Goal: Task Accomplishment & Management: Use online tool/utility

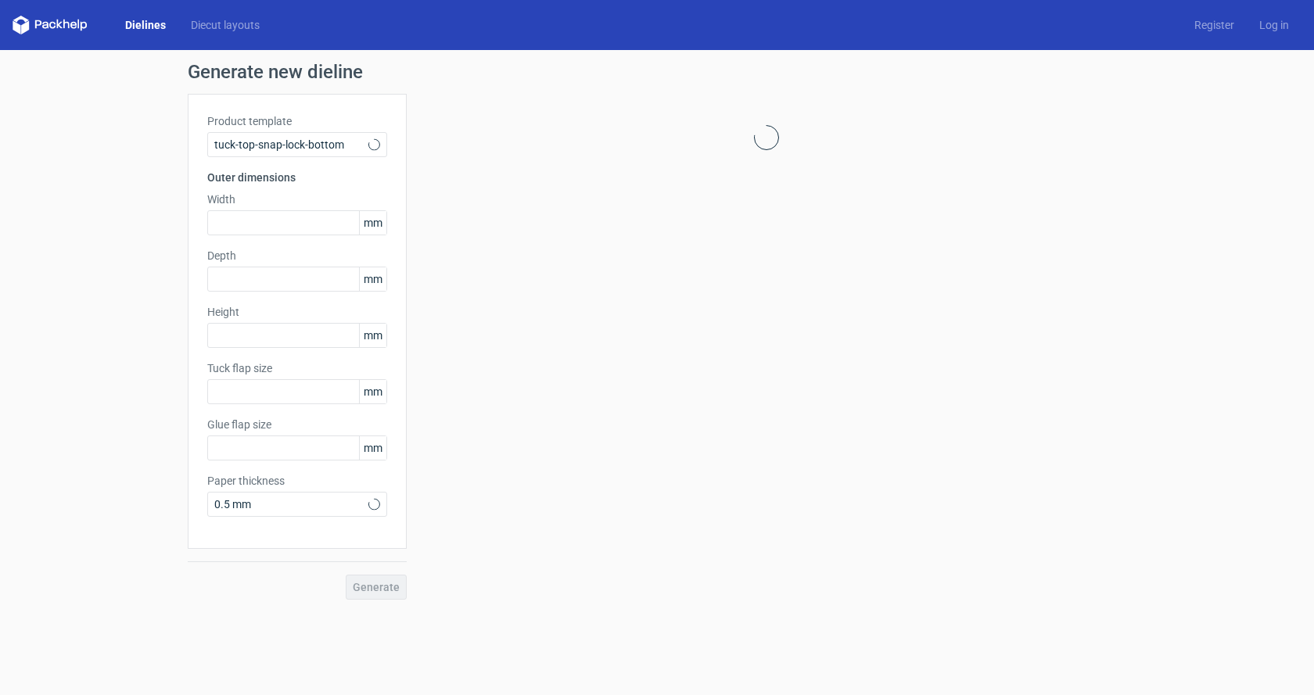
type input "15"
type input "10"
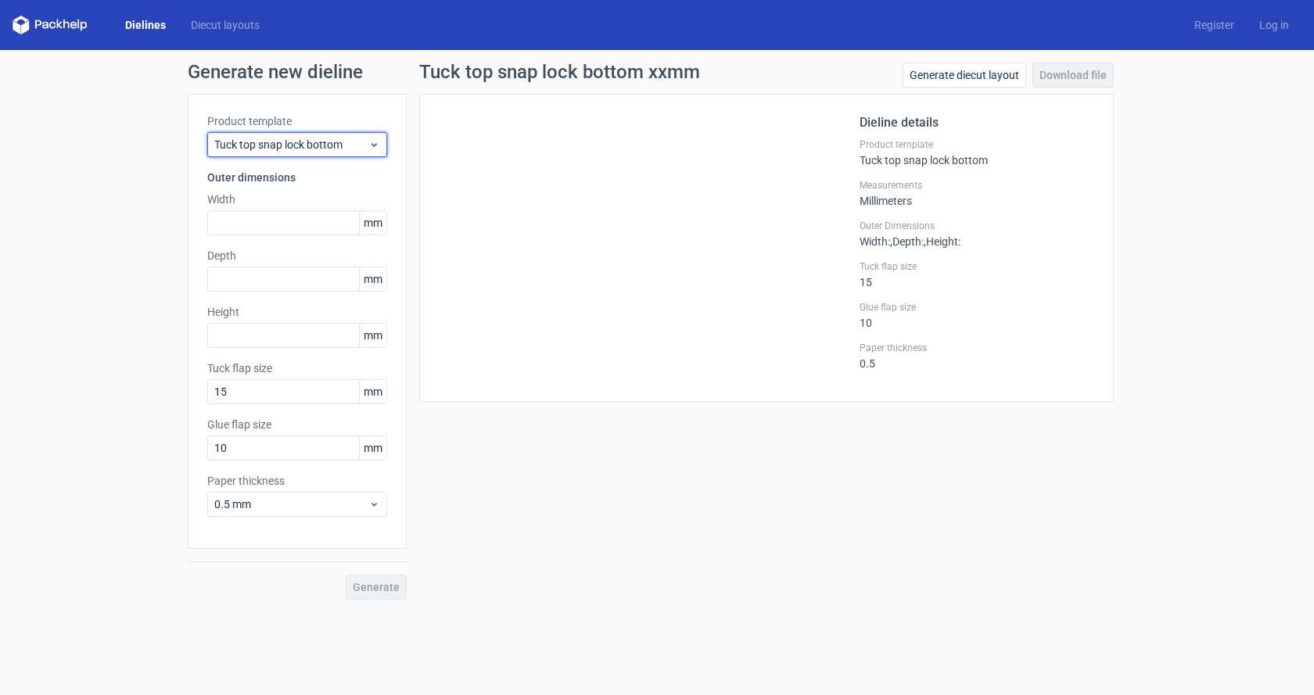
click at [375, 142] on icon at bounding box center [374, 144] width 12 height 13
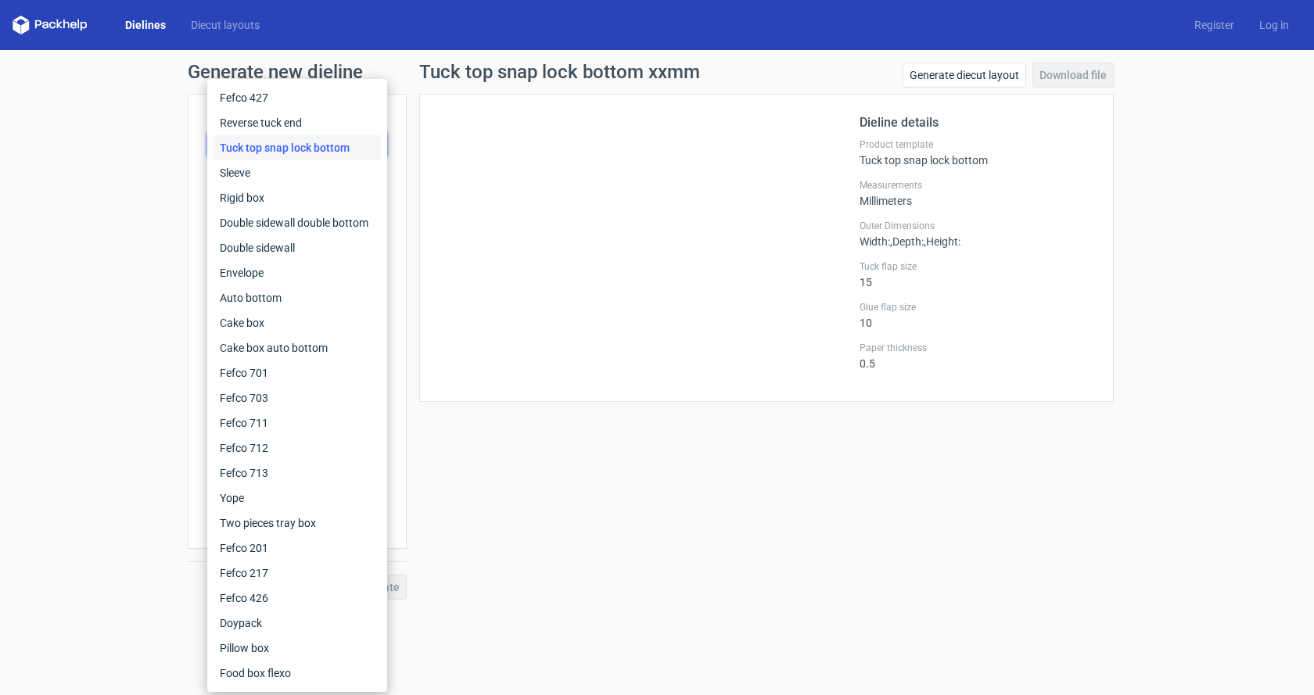
click at [637, 223] on div at bounding box center [649, 247] width 421 height 269
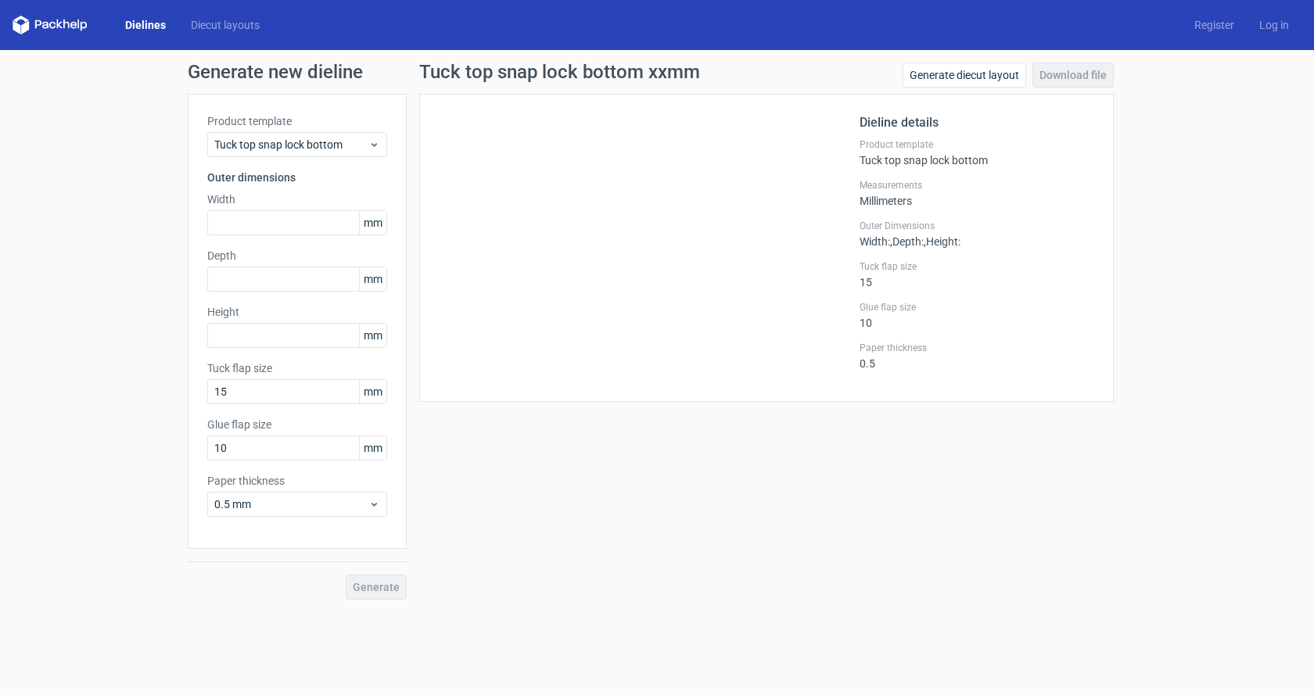
click at [153, 23] on link "Dielines" at bounding box center [146, 25] width 66 height 16
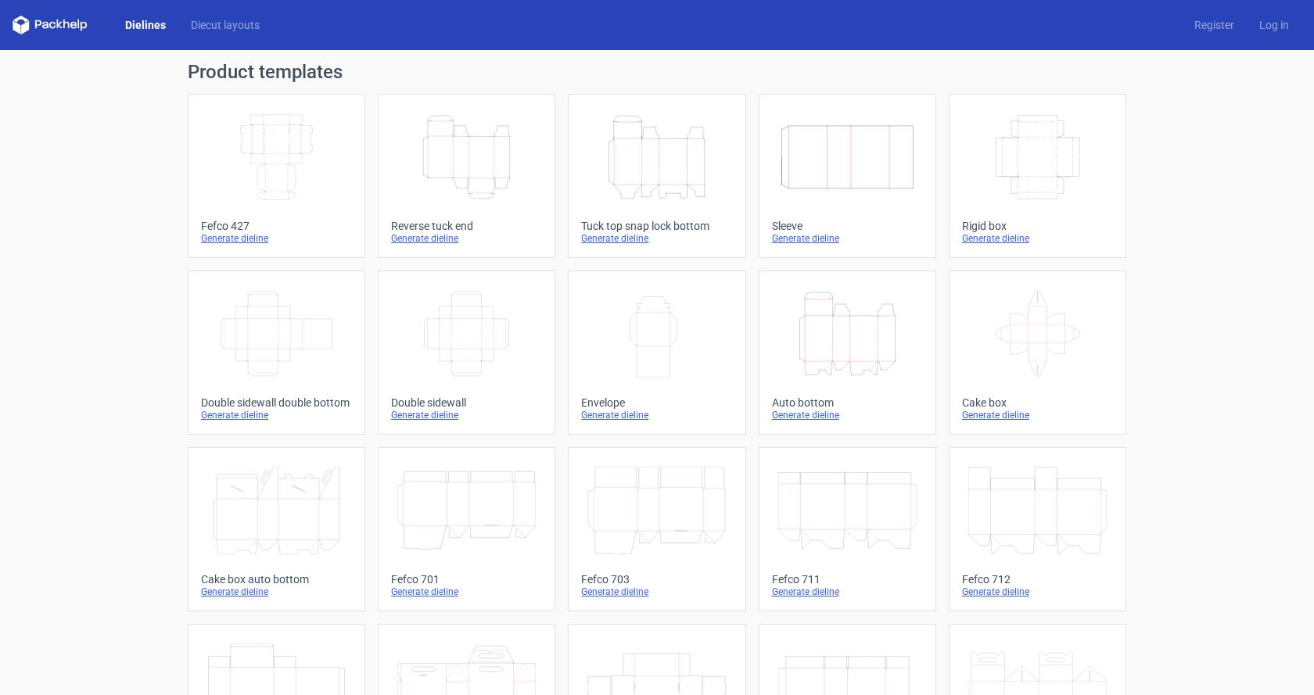
click at [273, 168] on icon "Width Depth Height" at bounding box center [276, 157] width 138 height 88
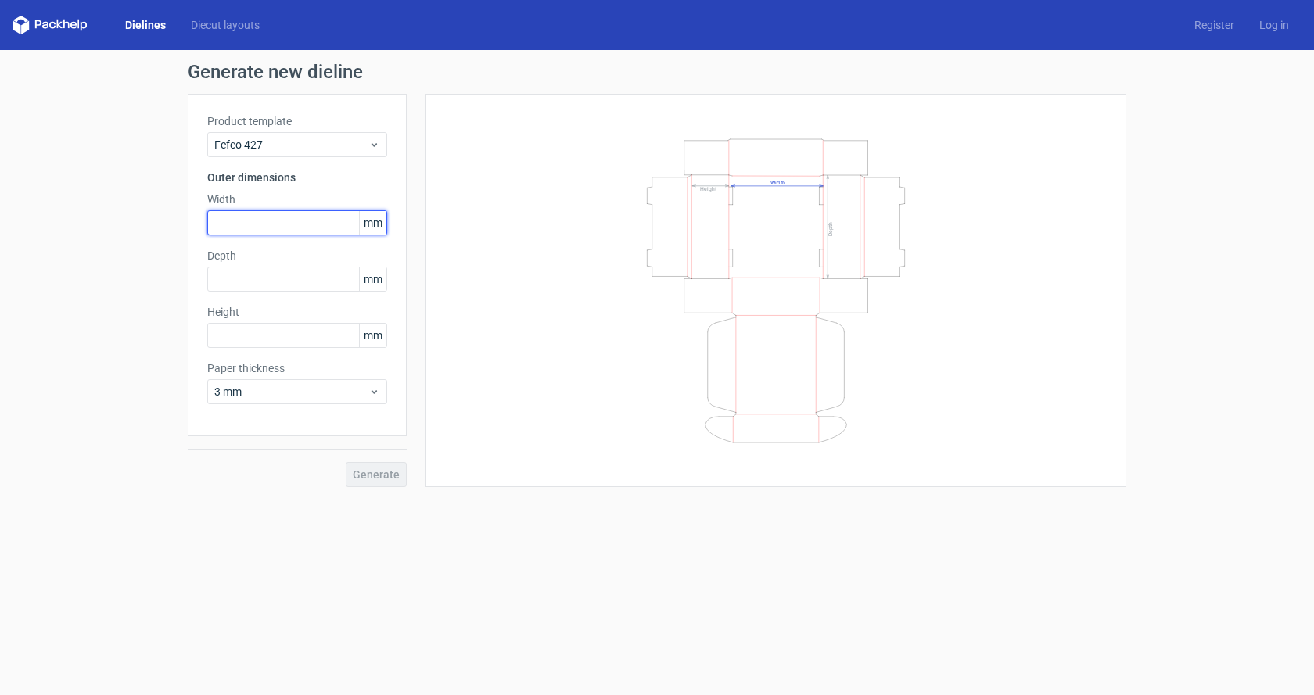
click at [260, 221] on input "text" at bounding box center [297, 222] width 180 height 25
type input "305"
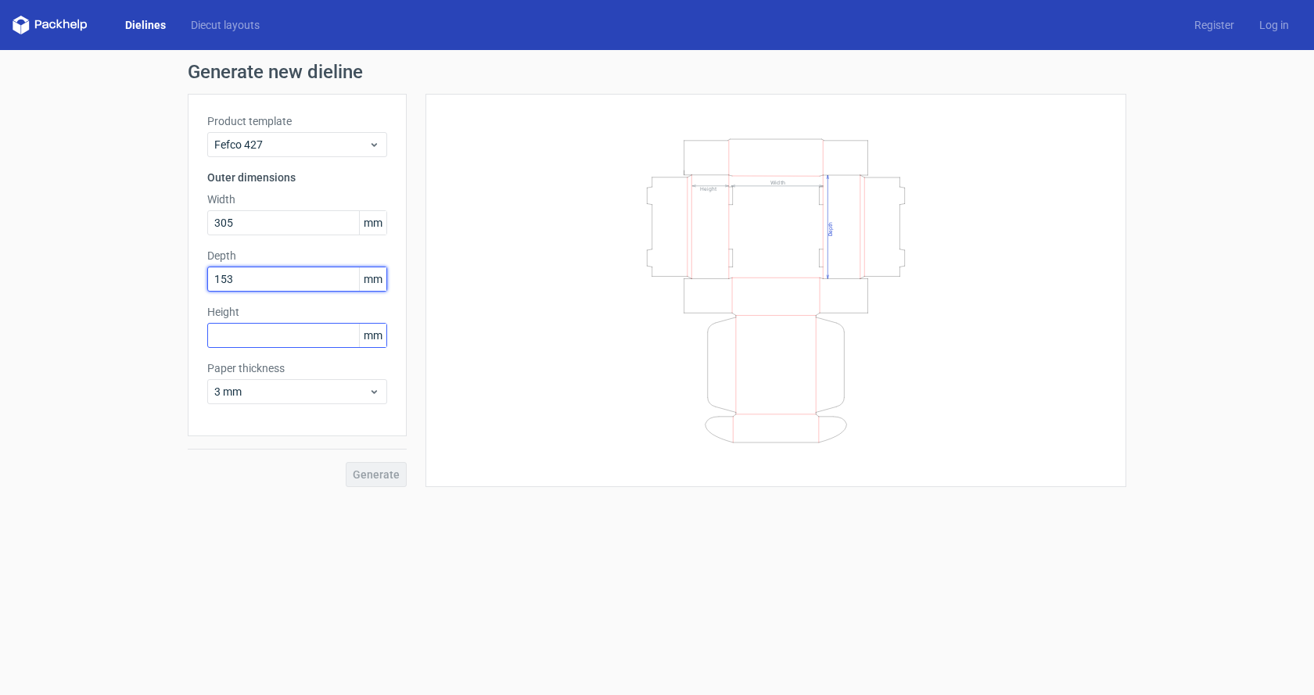
type input "153"
click at [292, 328] on input "text" at bounding box center [297, 335] width 180 height 25
type input "102"
click at [389, 480] on span "Generate" at bounding box center [376, 474] width 47 height 11
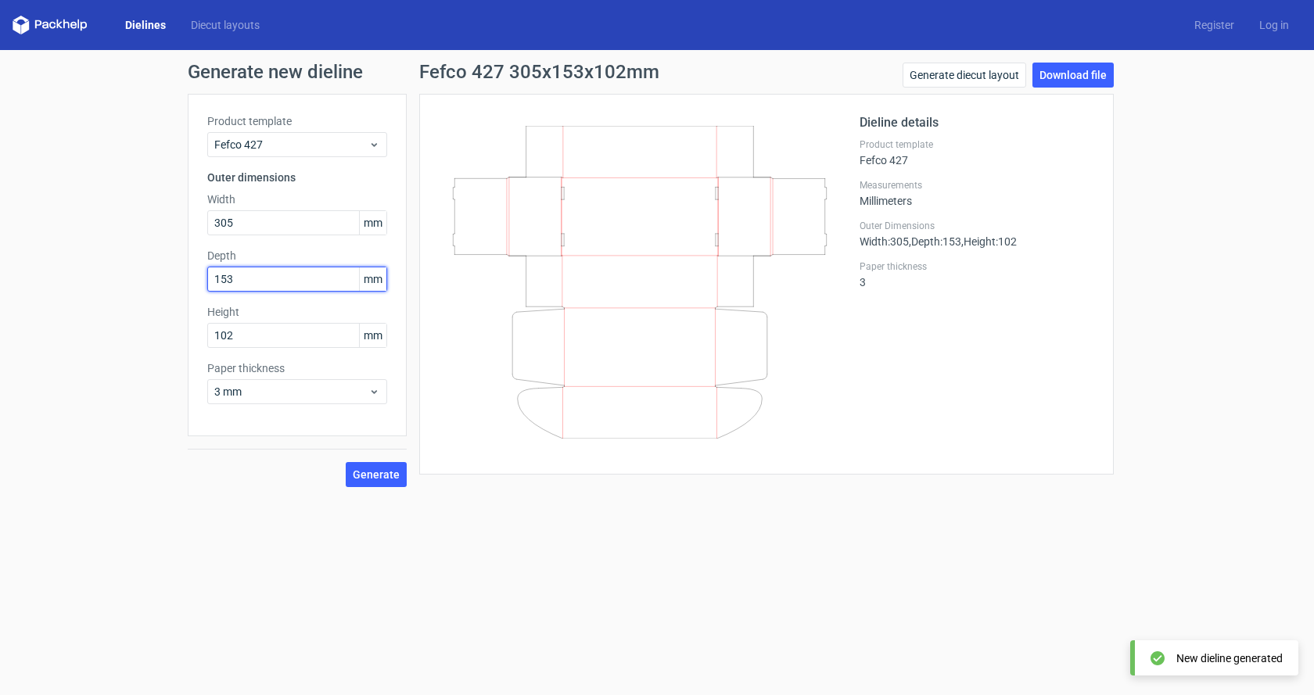
drag, startPoint x: 239, startPoint y: 279, endPoint x: 119, endPoint y: 294, distance: 121.4
click at [120, 294] on div "Generate new dieline Product template Fefco 427 Outer dimensions Width 305 mm D…" at bounding box center [657, 275] width 1314 height 450
type input "102"
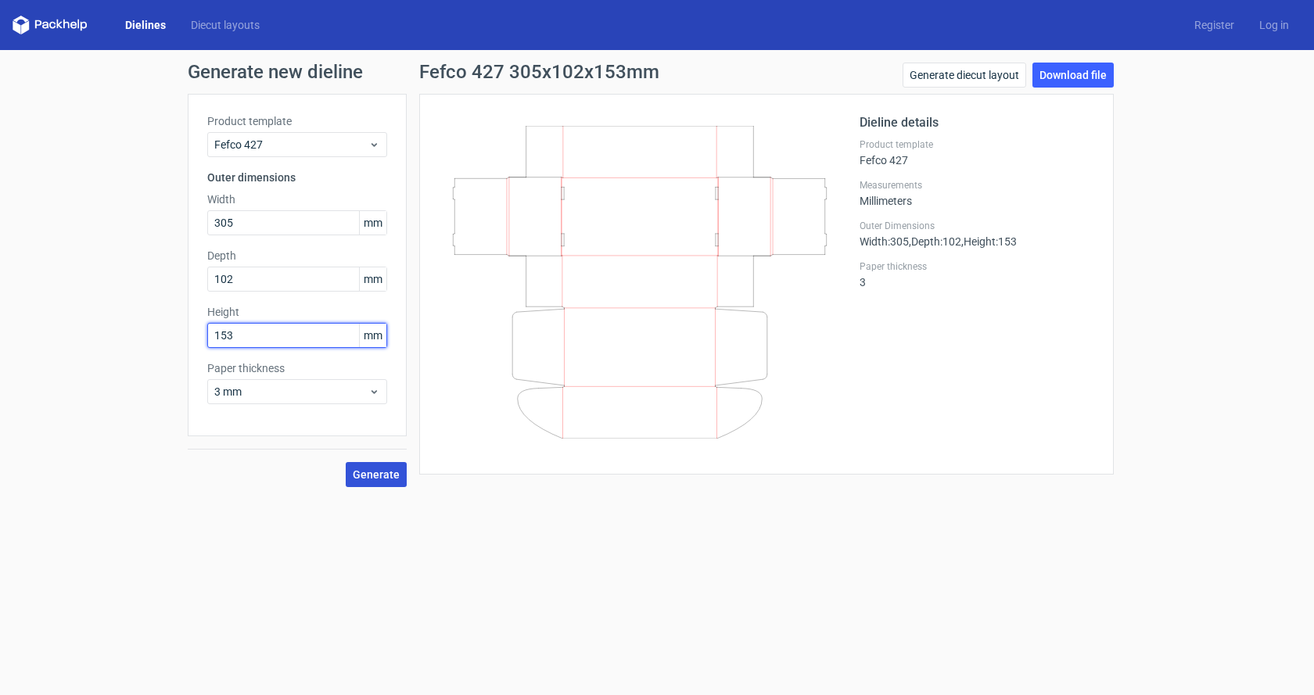
type input "153"
click at [388, 472] on span "Generate" at bounding box center [376, 474] width 47 height 11
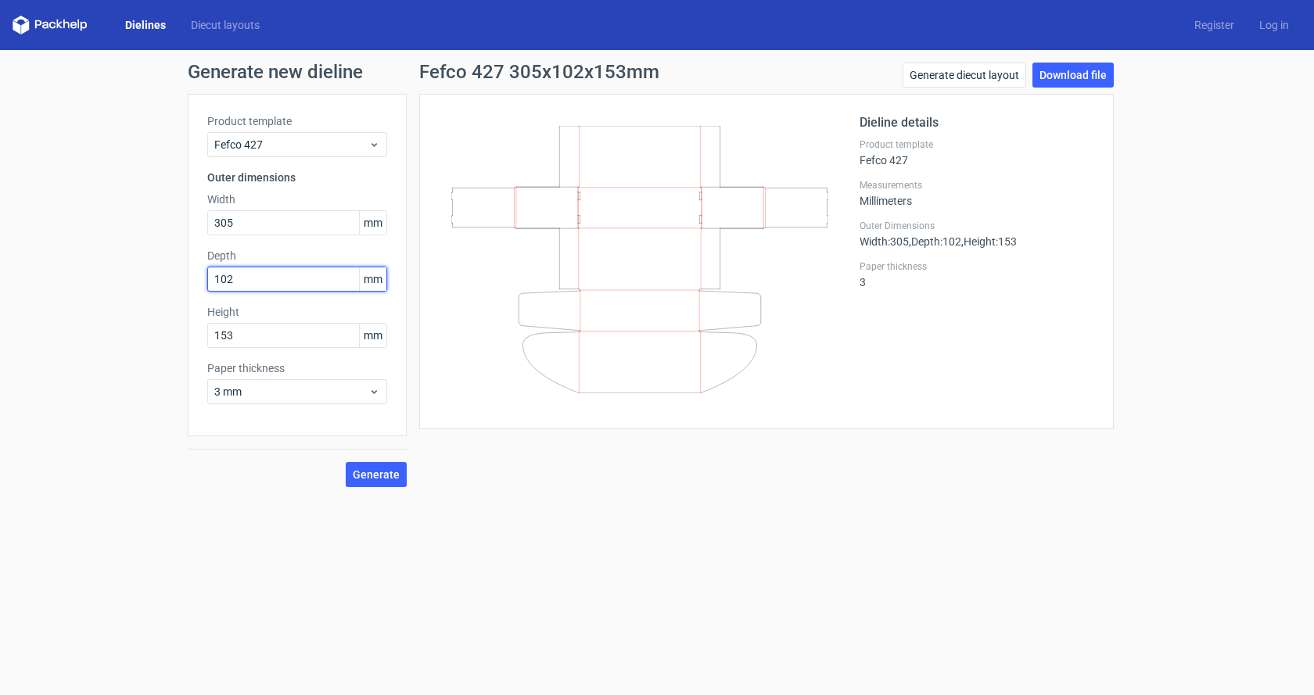
drag, startPoint x: 237, startPoint y: 280, endPoint x: 157, endPoint y: 286, distance: 80.0
click at [159, 286] on div "Generate new dieline Product template Fefco 427 Outer dimensions Width 305 mm D…" at bounding box center [657, 275] width 1314 height 450
type input "153"
type input "102"
click at [378, 470] on span "Generate" at bounding box center [376, 474] width 47 height 11
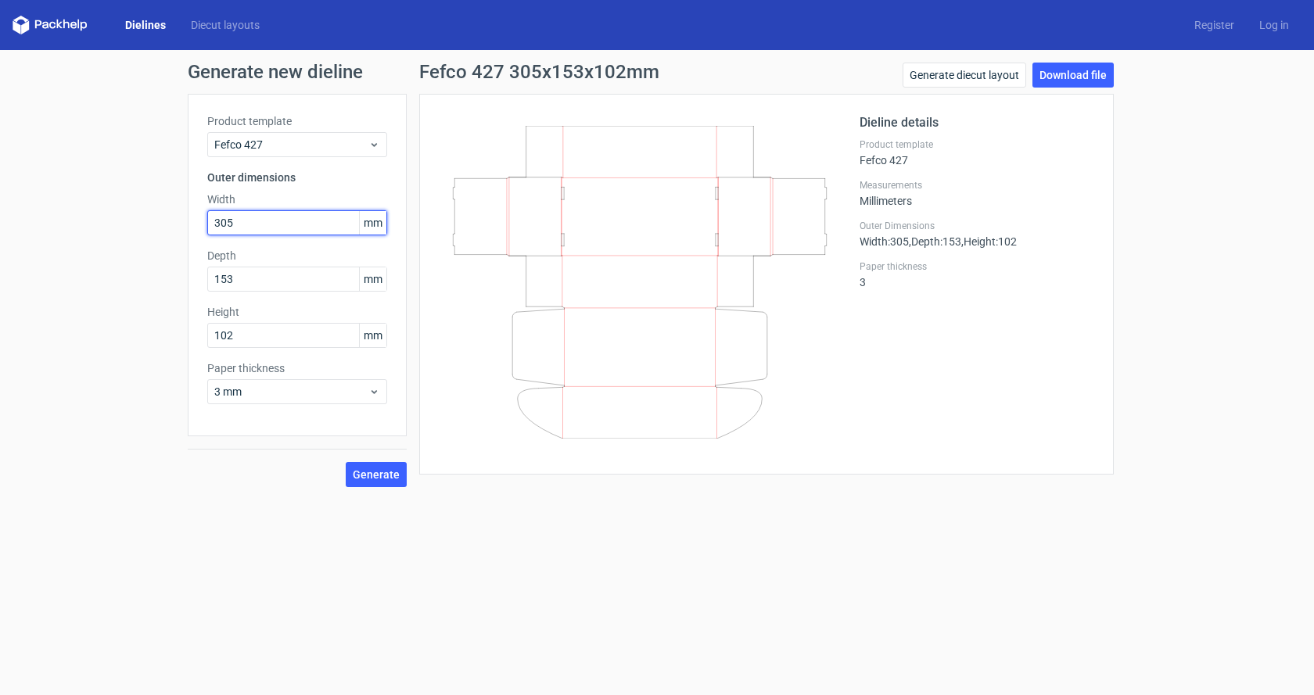
drag, startPoint x: 182, startPoint y: 221, endPoint x: 158, endPoint y: 232, distance: 26.6
click at [153, 224] on div "Generate new dieline Product template Fefco 427 Outer dimensions Width 305 mm D…" at bounding box center [657, 275] width 1314 height 450
type input "153"
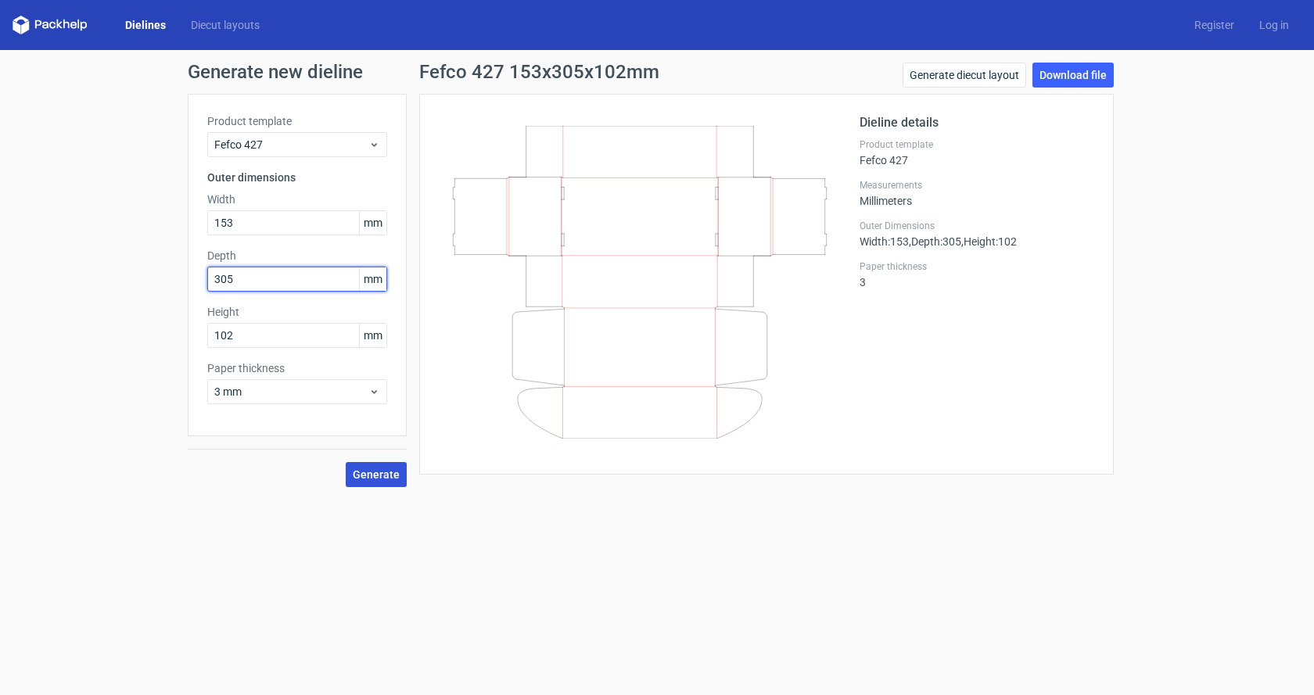
type input "305"
click at [375, 479] on span "Generate" at bounding box center [376, 474] width 47 height 11
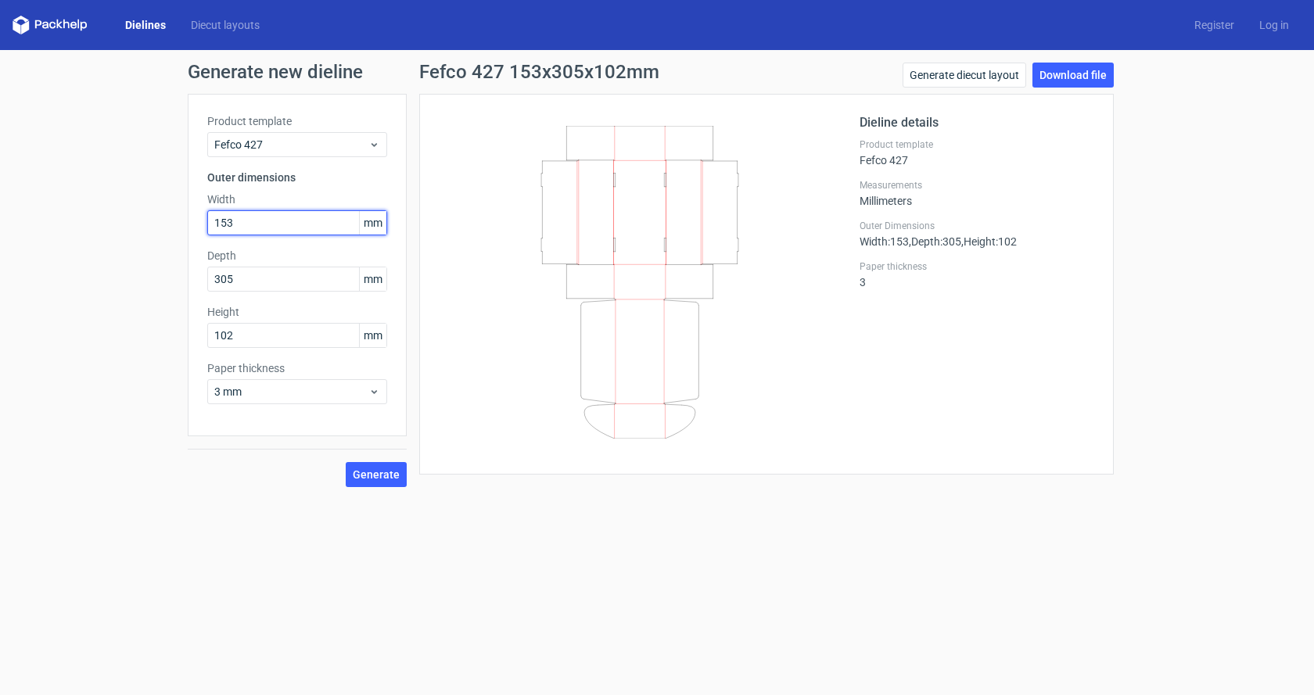
drag, startPoint x: 142, startPoint y: 223, endPoint x: 131, endPoint y: 231, distance: 12.8
click at [131, 228] on div "Generate new dieline Product template Fefco 427 Outer dimensions Width 153 mm D…" at bounding box center [657, 275] width 1314 height 450
type input "305"
type input "153"
click at [379, 472] on span "Generate" at bounding box center [376, 474] width 47 height 11
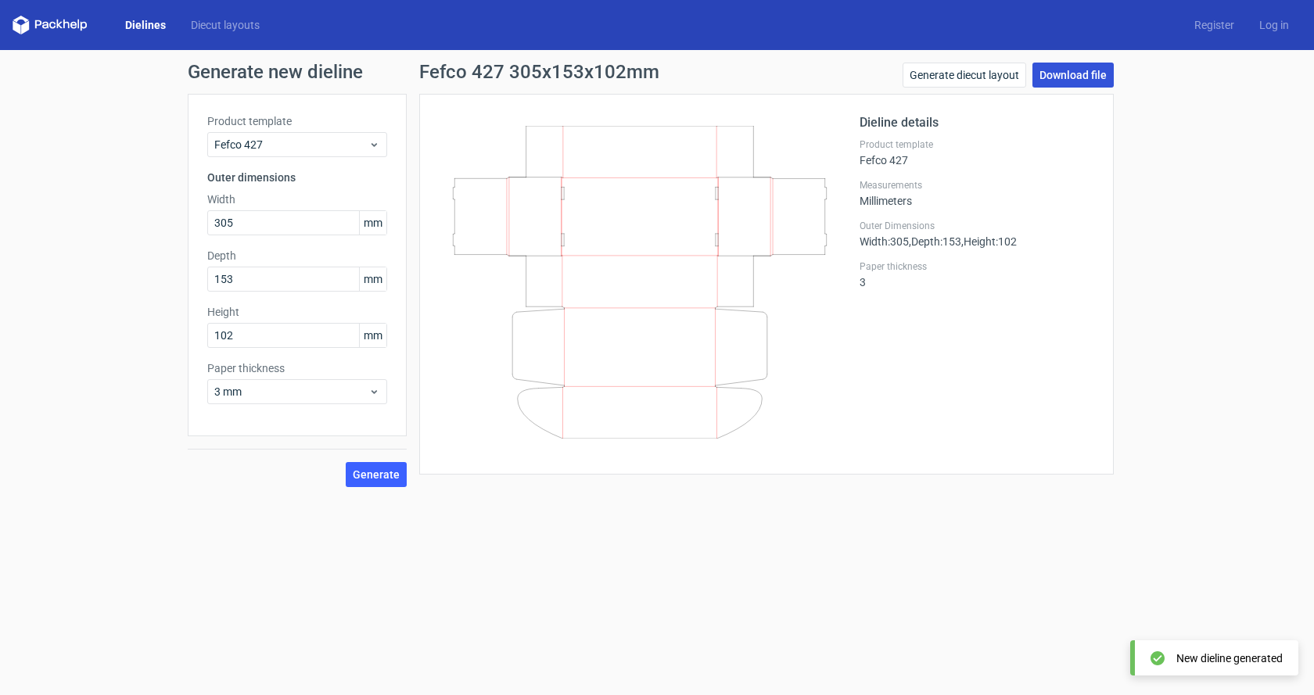
click at [1075, 72] on link "Download file" at bounding box center [1072, 75] width 81 height 25
